Goal: Task Accomplishment & Management: Complete application form

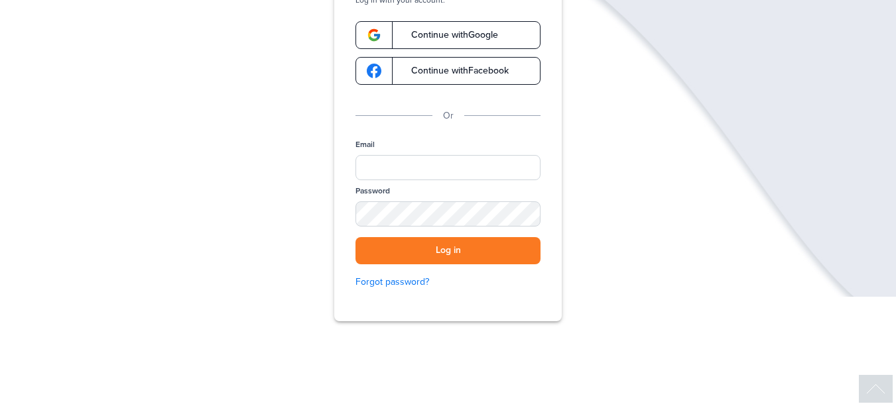
scroll to position [199, 0]
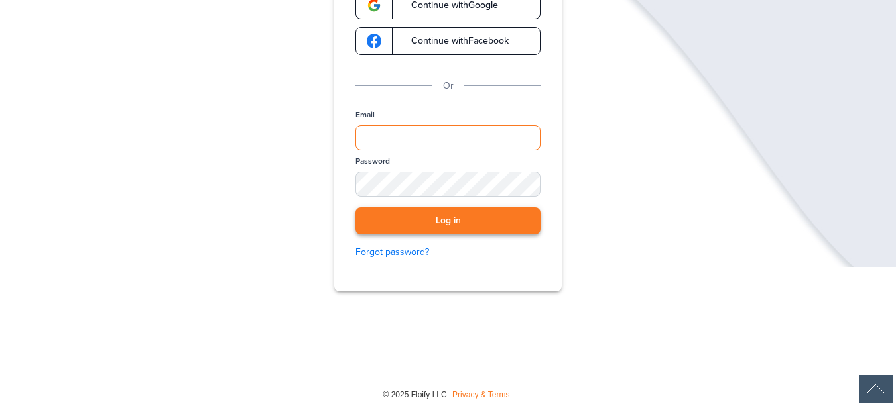
type input "**********"
click at [466, 209] on button "Log in" at bounding box center [447, 221] width 185 height 27
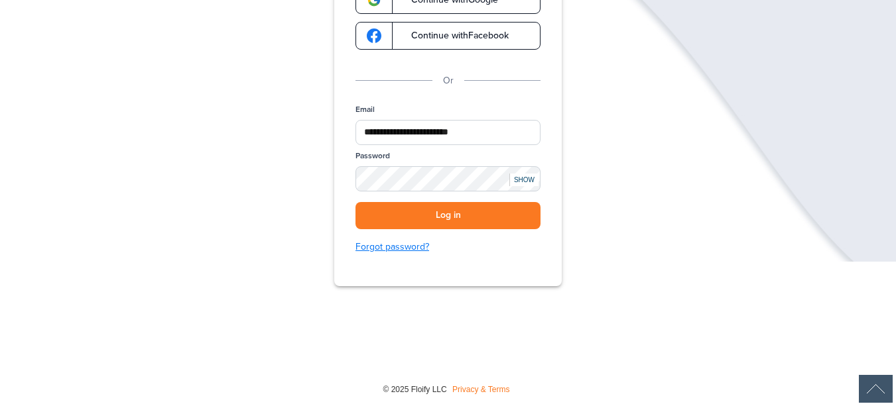
scroll to position [206, 0]
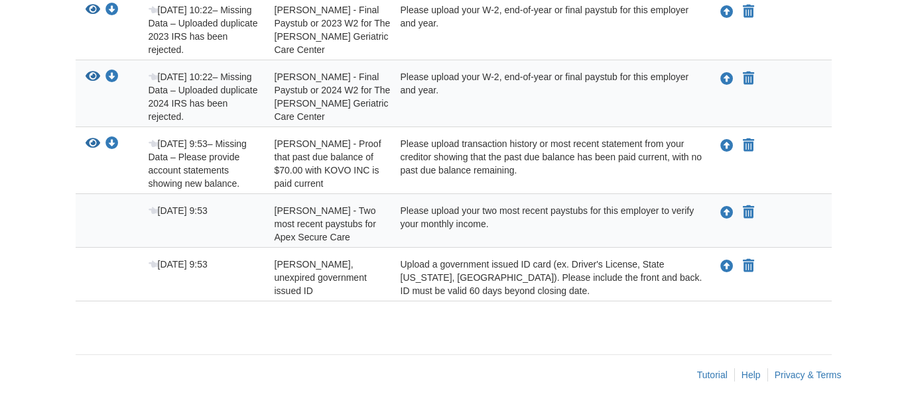
scroll to position [355, 0]
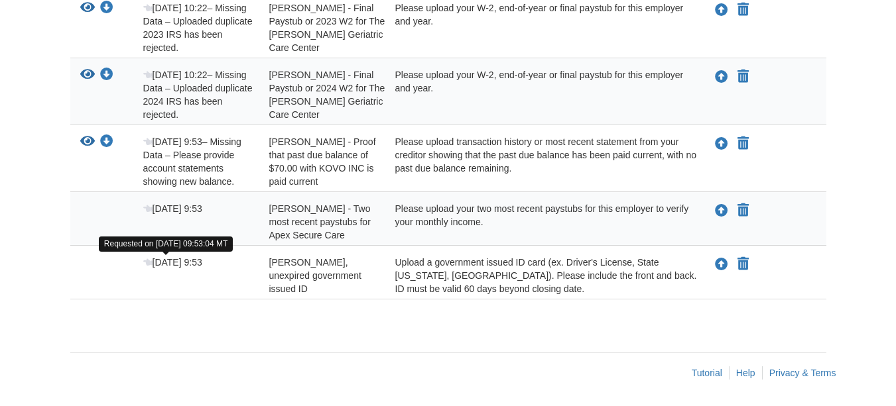
click at [189, 263] on span "[DATE] 9:53" at bounding box center [172, 262] width 59 height 11
click at [154, 263] on span "[DATE] 9:53" at bounding box center [172, 262] width 59 height 11
click at [369, 286] on div "[PERSON_NAME], unexpired government issued ID" at bounding box center [322, 276] width 126 height 40
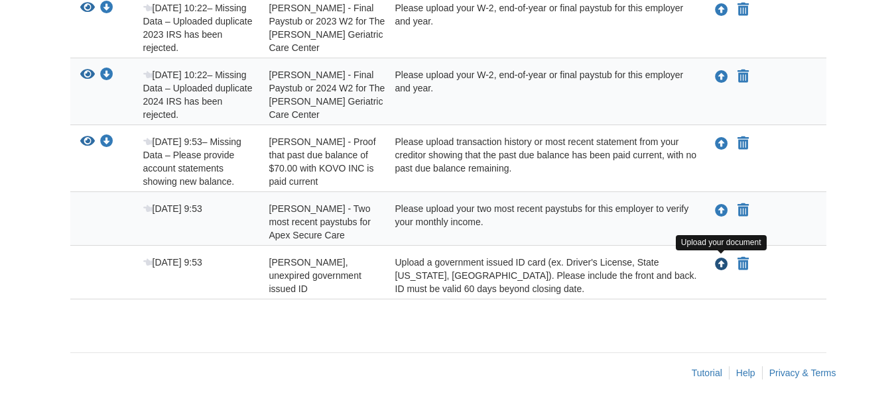
click at [726, 269] on icon "Upload Brittney Nolan - Valid, unexpired government issued ID" at bounding box center [721, 265] width 13 height 13
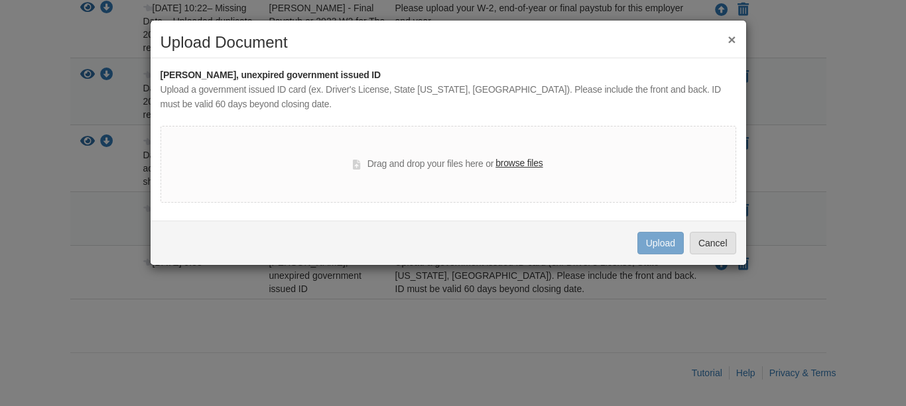
click at [528, 158] on label "browse files" at bounding box center [518, 163] width 47 height 15
click at [0, 0] on input "browse files" at bounding box center [0, 0] width 0 height 0
drag, startPoint x: 448, startPoint y: 168, endPoint x: 352, endPoint y: 193, distance: 98.6
click at [501, 167] on label "browse files" at bounding box center [518, 163] width 47 height 15
click at [0, 0] on input "browse files" at bounding box center [0, 0] width 0 height 0
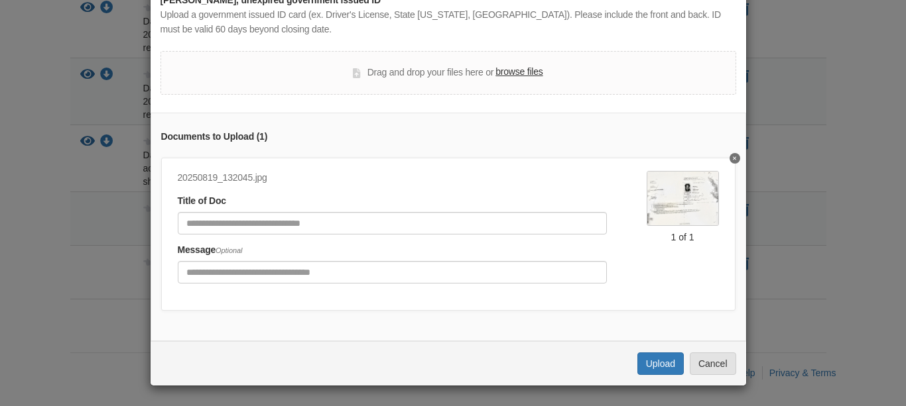
scroll to position [85, 0]
click at [646, 364] on button "Upload" at bounding box center [660, 364] width 46 height 23
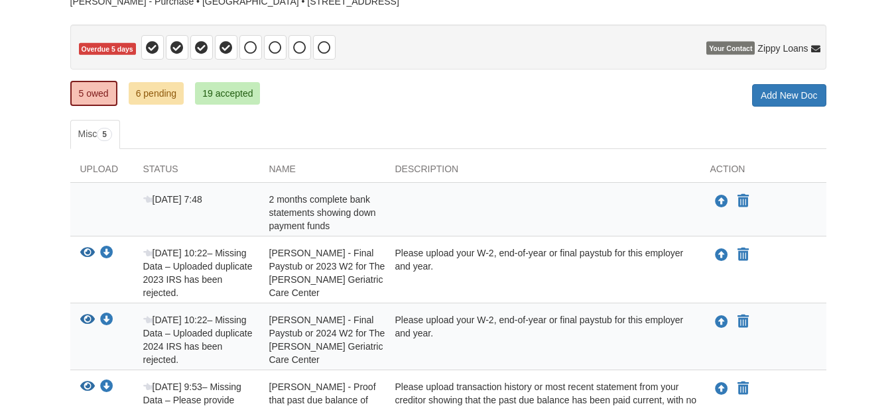
scroll to position [102, 0]
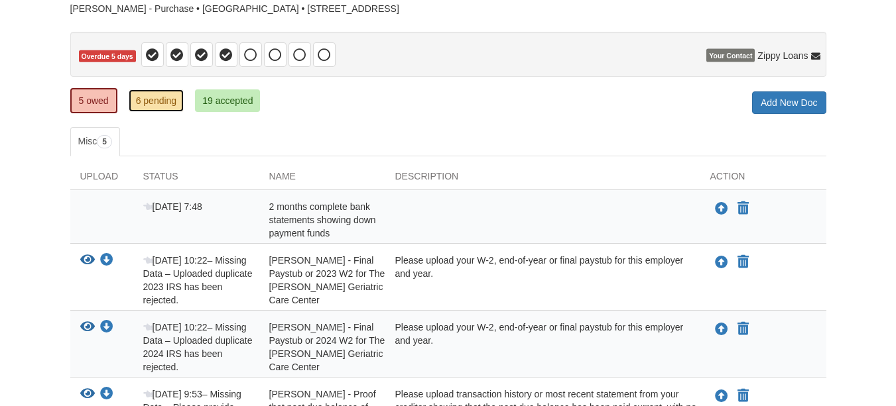
click at [143, 97] on link "6 pending" at bounding box center [157, 101] width 56 height 23
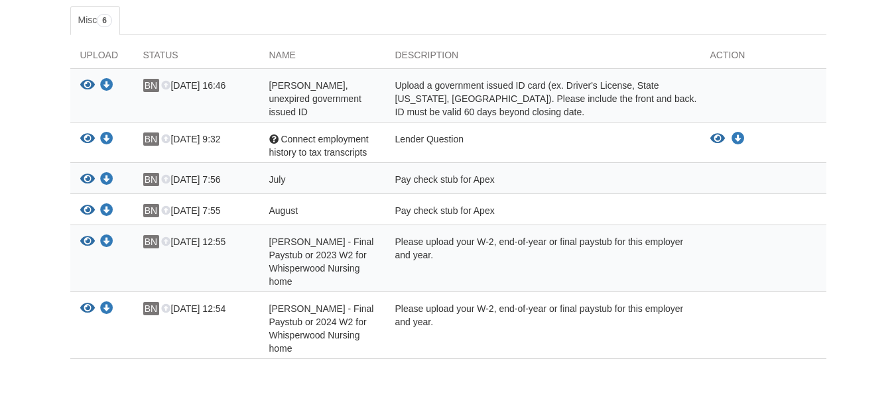
scroll to position [84, 0]
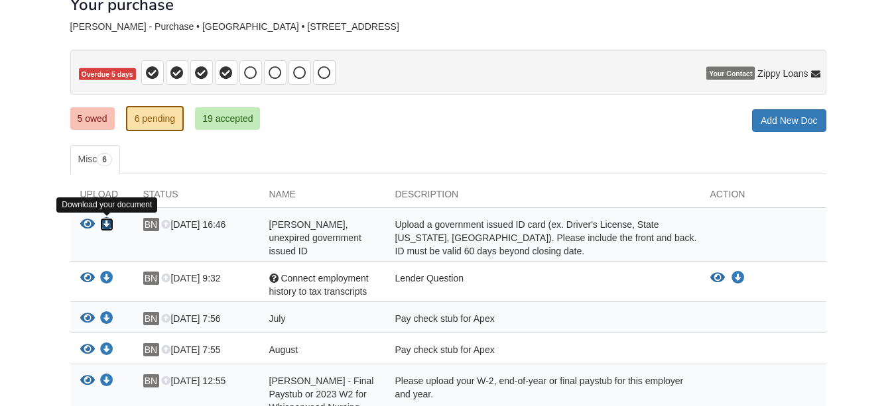
click at [103, 225] on icon "Download Brittney Nolan - Valid, unexpired government issued ID" at bounding box center [106, 224] width 13 height 13
click at [86, 225] on icon "View Brittney Nolan - Valid, unexpired government issued ID" at bounding box center [87, 224] width 15 height 13
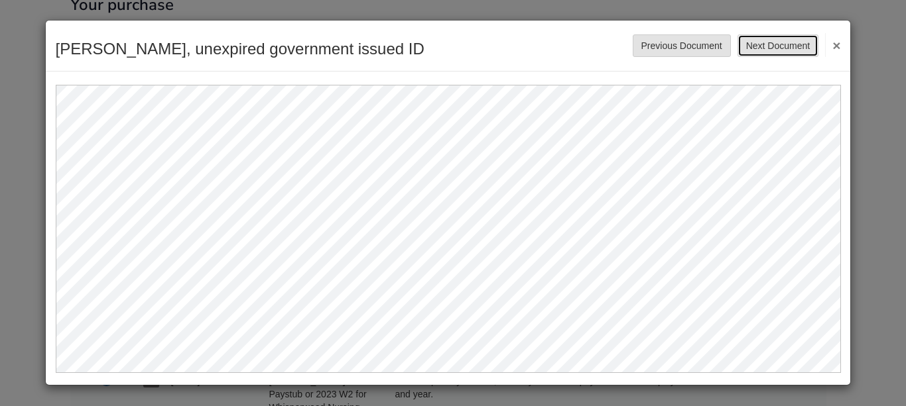
click at [784, 43] on button "Next Document" at bounding box center [777, 45] width 81 height 23
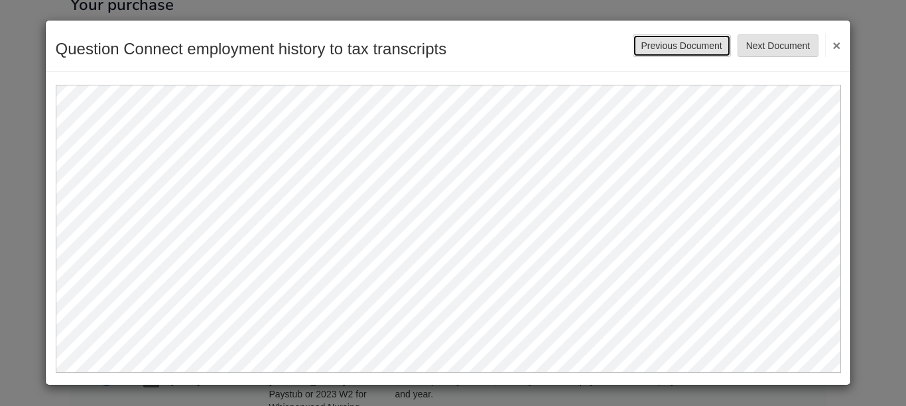
click at [691, 37] on button "Previous Document" at bounding box center [682, 45] width 98 height 23
click at [829, 43] on button "×" at bounding box center [832, 45] width 15 height 24
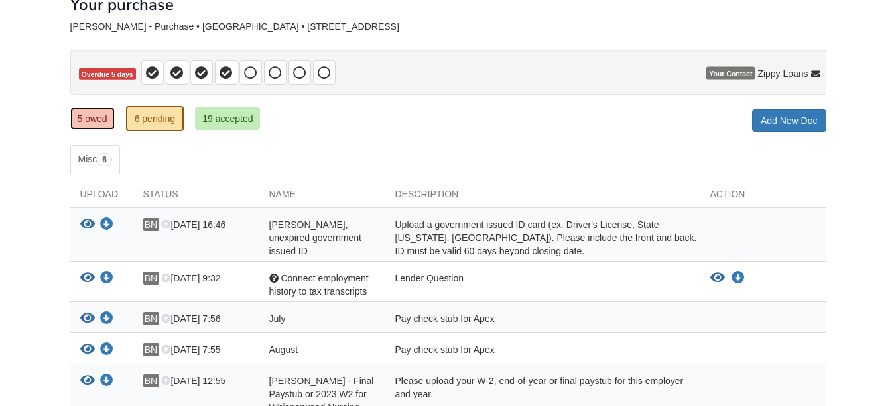
click at [99, 121] on link "5 owed" at bounding box center [92, 118] width 44 height 23
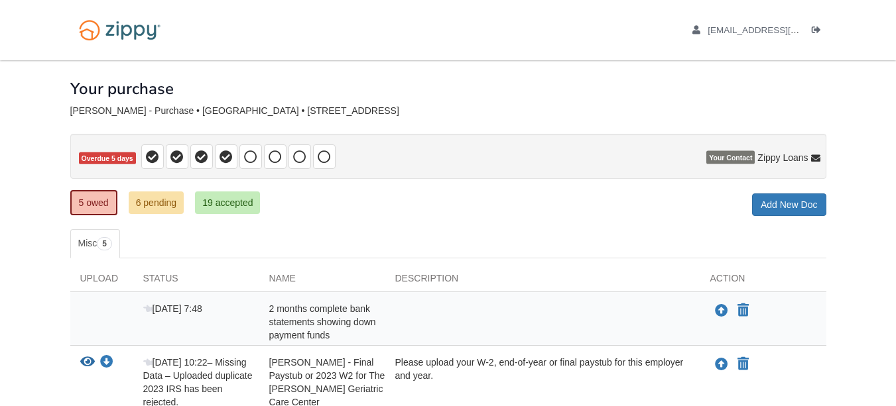
click at [90, 127] on div at bounding box center [448, 125] width 756 height 17
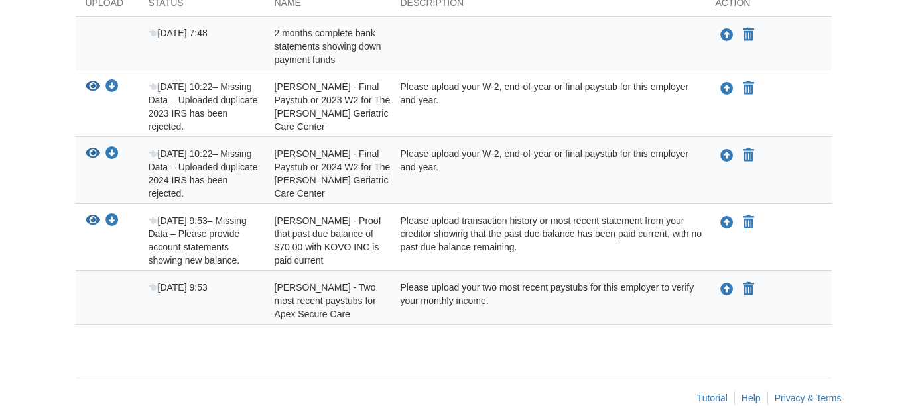
scroll to position [235, 0]
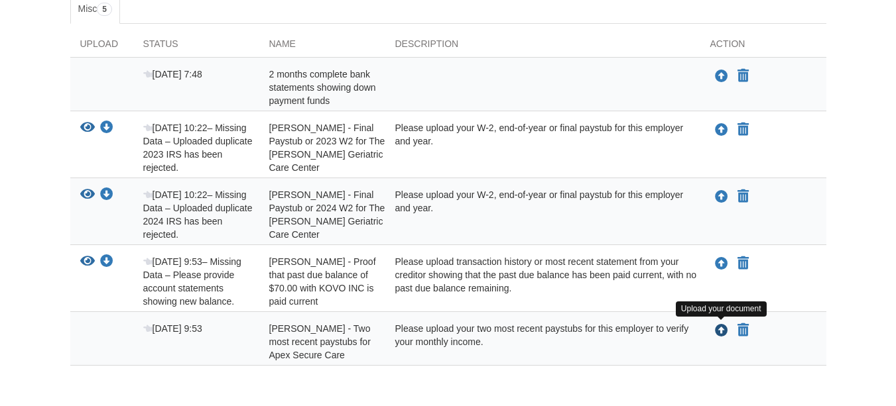
click at [722, 337] on icon "Upload Brittney Nolan - Two most recent paystubs for Apex Secure Care" at bounding box center [721, 331] width 13 height 13
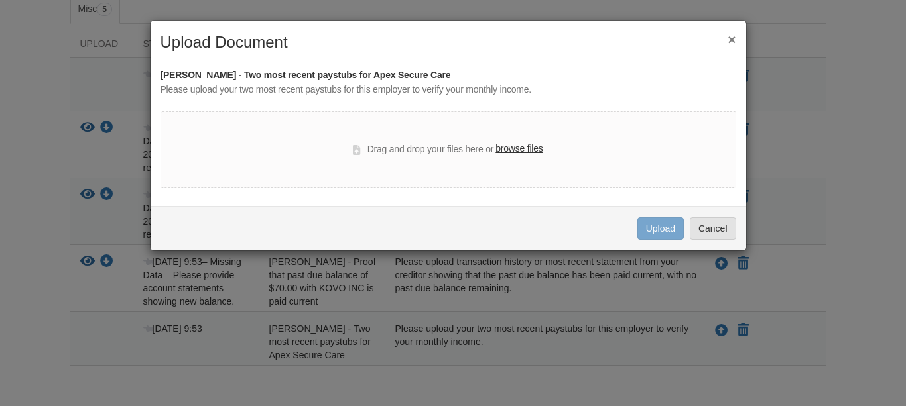
click at [522, 151] on label "browse files" at bounding box center [518, 149] width 47 height 15
click at [0, 0] on input "browse files" at bounding box center [0, 0] width 0 height 0
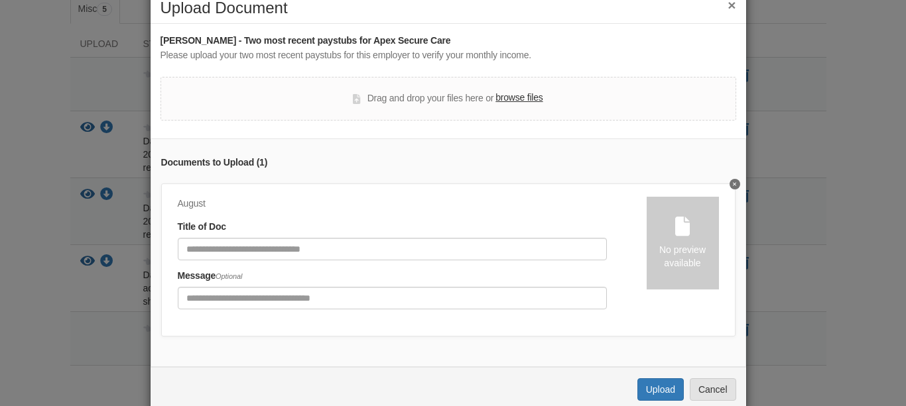
scroll to position [70, 0]
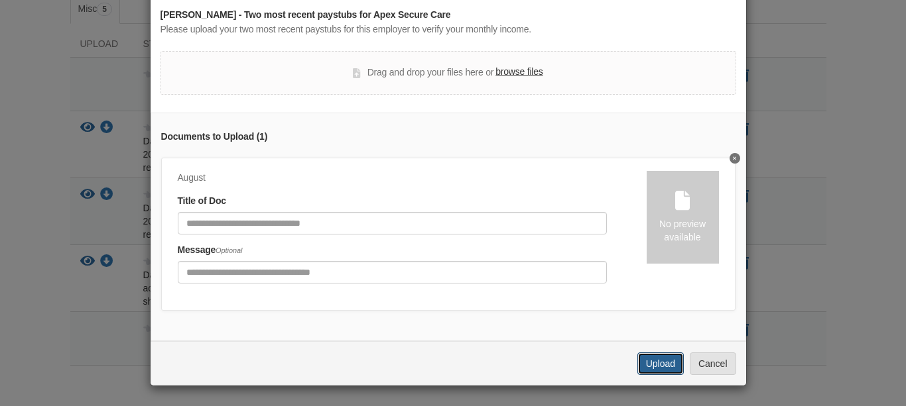
click at [658, 369] on button "Upload" at bounding box center [660, 364] width 46 height 23
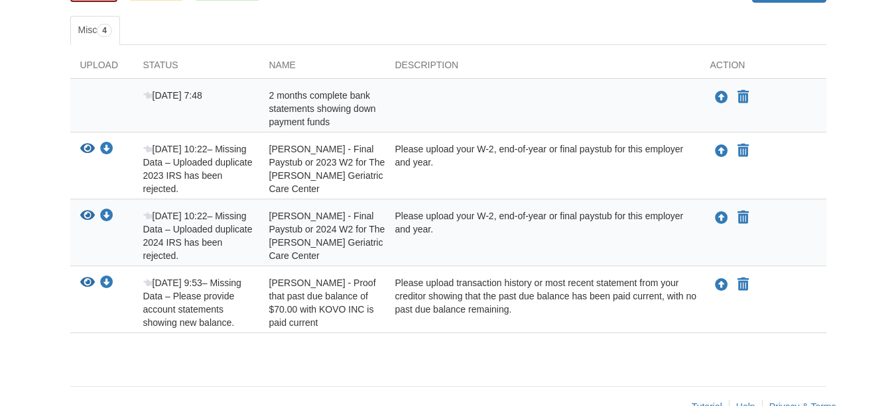
scroll to position [247, 0]
